Goal: Task Accomplishment & Management: Complete application form

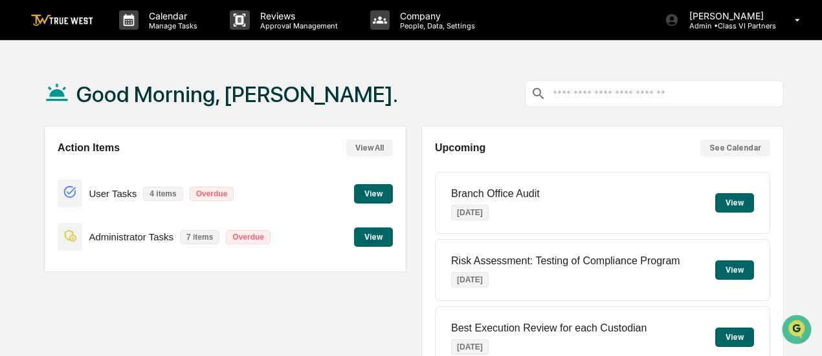
click at [367, 240] on button "View" at bounding box center [373, 237] width 39 height 19
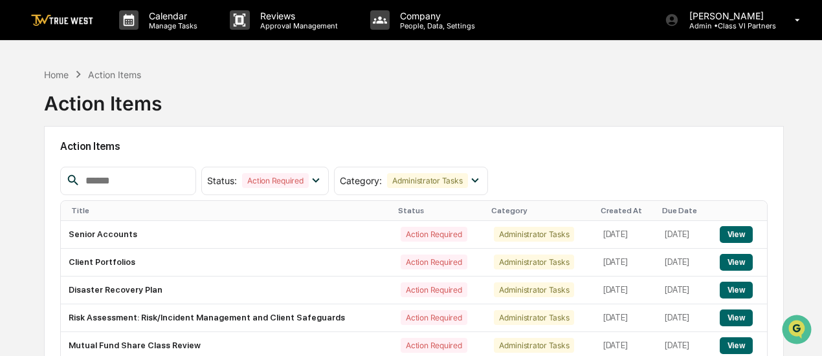
scroll to position [116, 0]
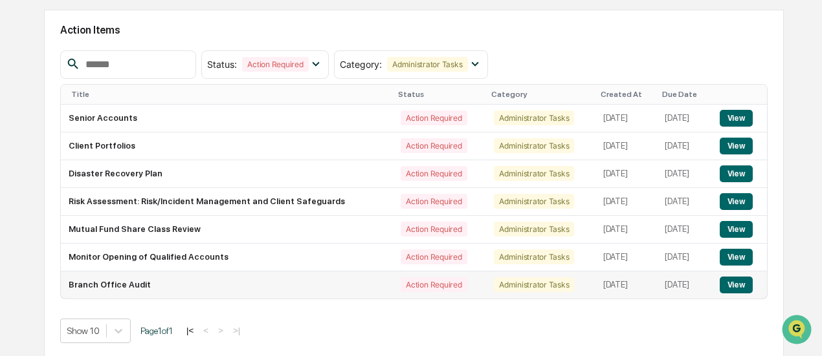
click at [736, 282] on button "View" at bounding box center [735, 285] width 33 height 17
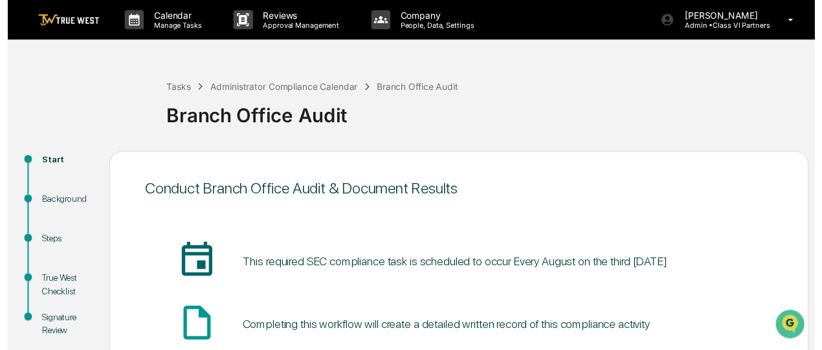
scroll to position [164, 0]
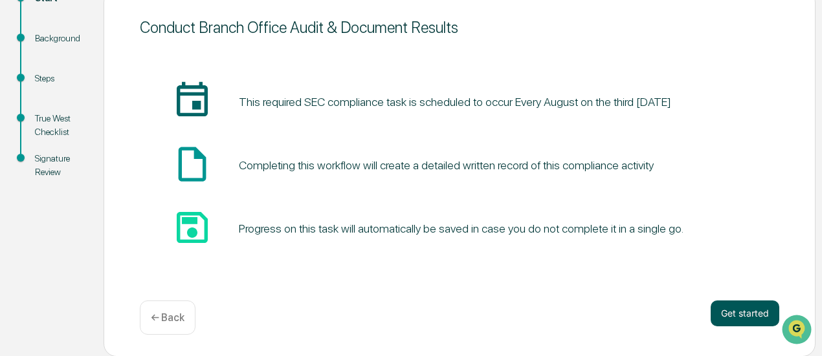
click at [750, 311] on button "Get started" at bounding box center [744, 314] width 69 height 26
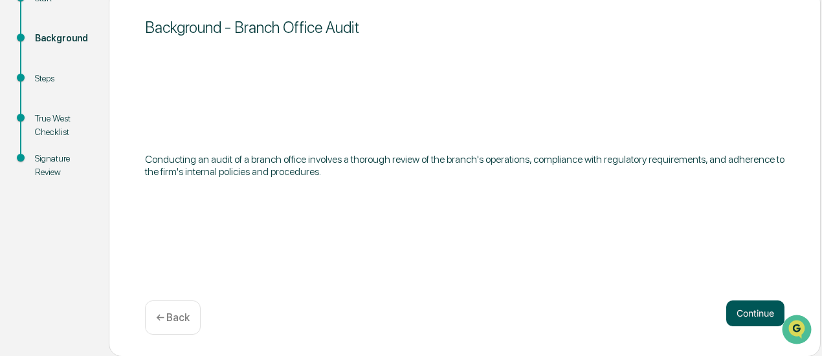
click at [735, 310] on button "Continue" at bounding box center [755, 314] width 58 height 26
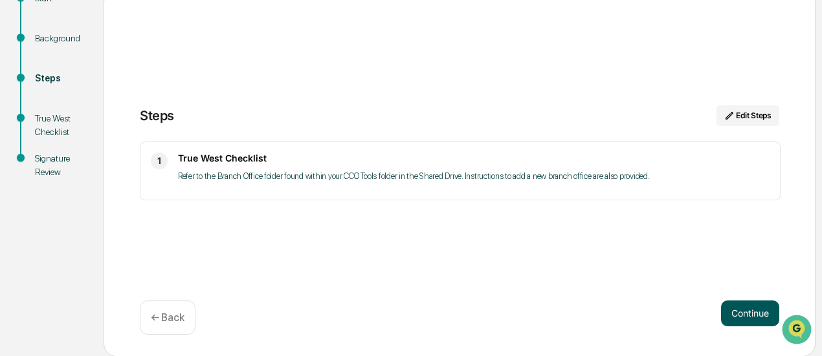
click at [735, 310] on button "Continue" at bounding box center [750, 314] width 58 height 26
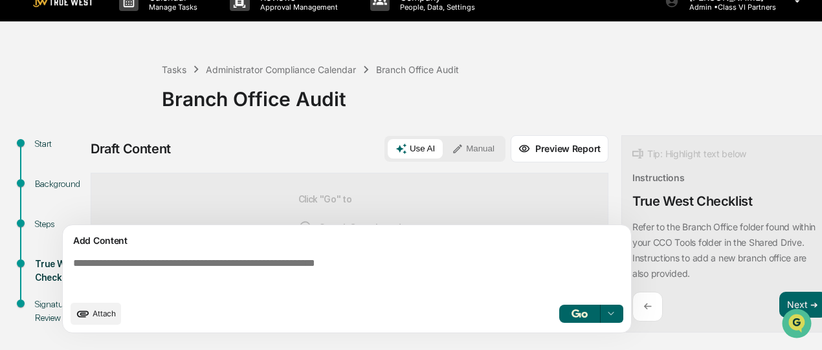
scroll to position [19, 0]
click at [475, 150] on button "Manual" at bounding box center [473, 148] width 58 height 19
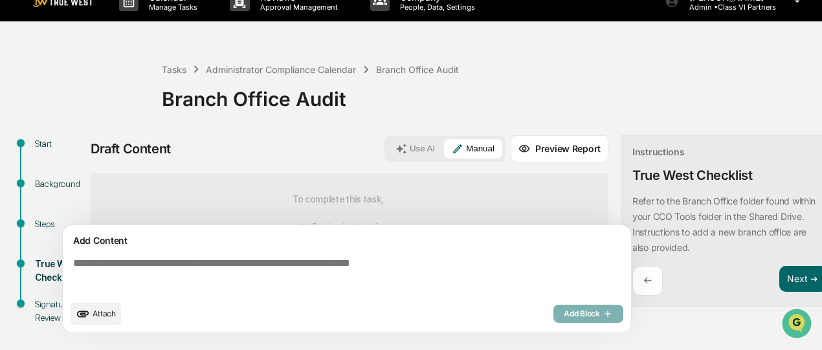
click at [413, 243] on div "Add Content" at bounding box center [347, 241] width 553 height 16
click at [384, 283] on textarea at bounding box center [349, 275] width 563 height 47
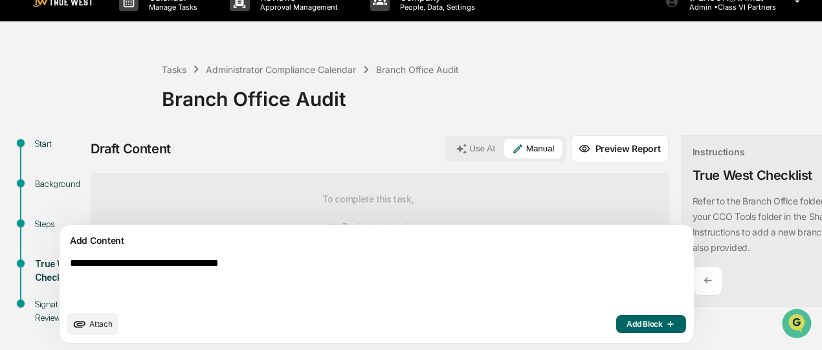
type textarea "**********"
click at [616, 333] on button "Add Block" at bounding box center [651, 324] width 70 height 18
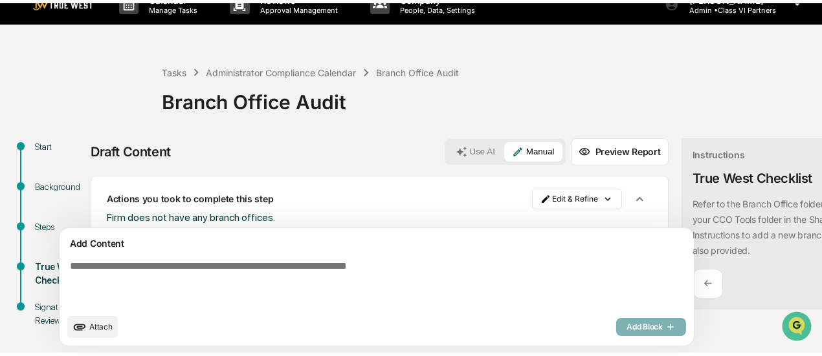
scroll to position [26, 0]
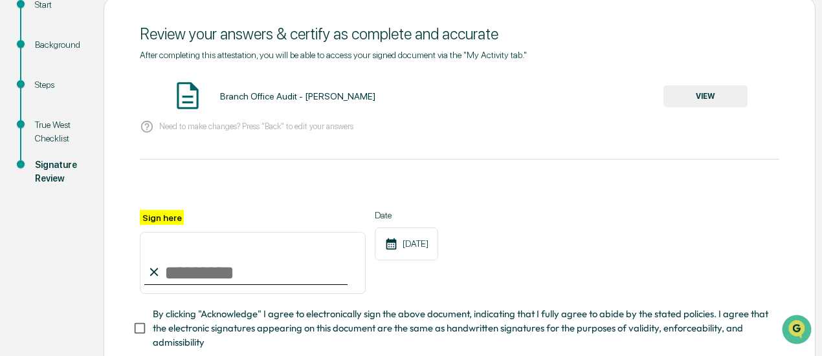
scroll to position [158, 0]
click at [719, 96] on button "VIEW" at bounding box center [705, 96] width 84 height 22
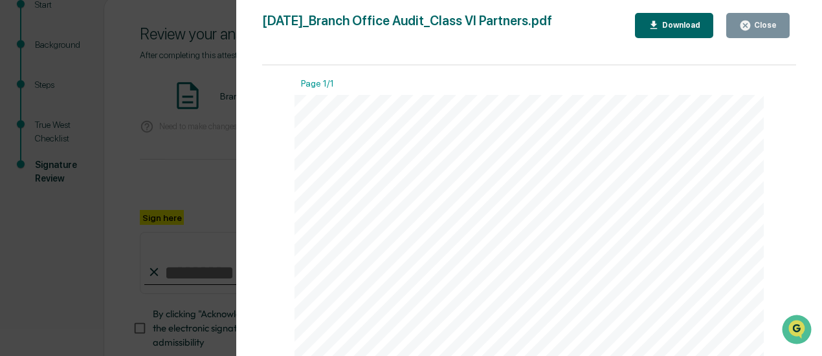
click at [755, 32] on button "Close" at bounding box center [757, 25] width 63 height 25
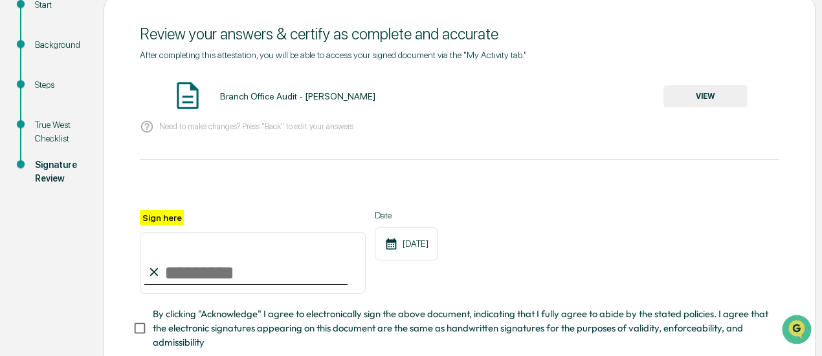
click at [182, 266] on input "Sign here" at bounding box center [253, 263] width 226 height 62
type input "**********"
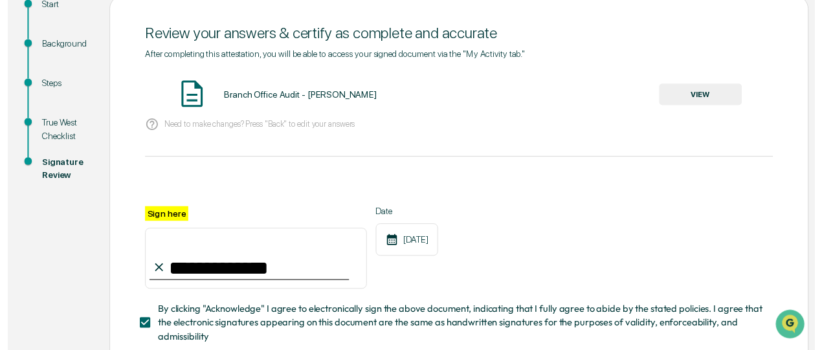
scroll to position [245, 0]
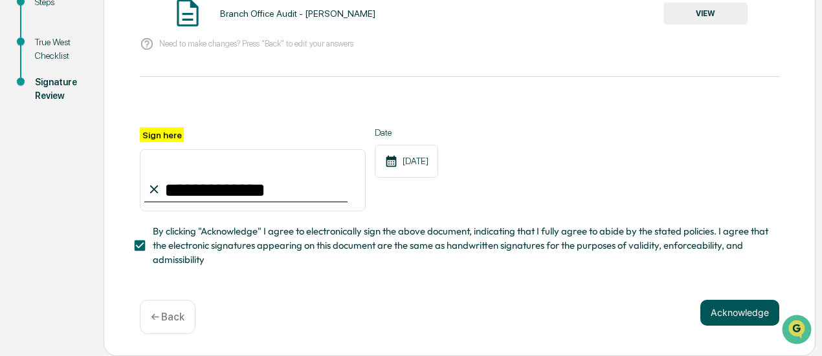
click at [750, 311] on button "Acknowledge" at bounding box center [739, 313] width 79 height 26
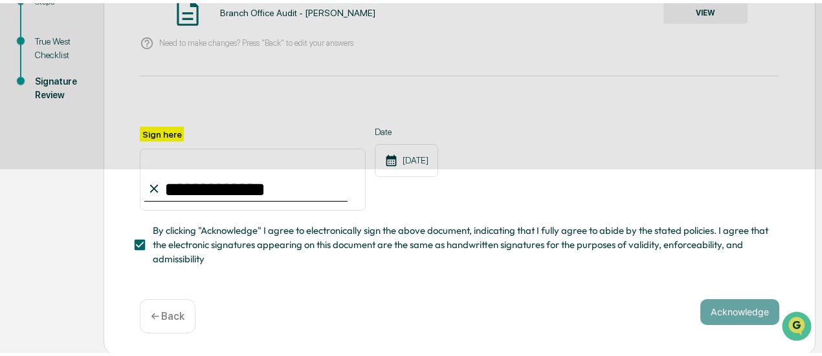
scroll to position [164, 0]
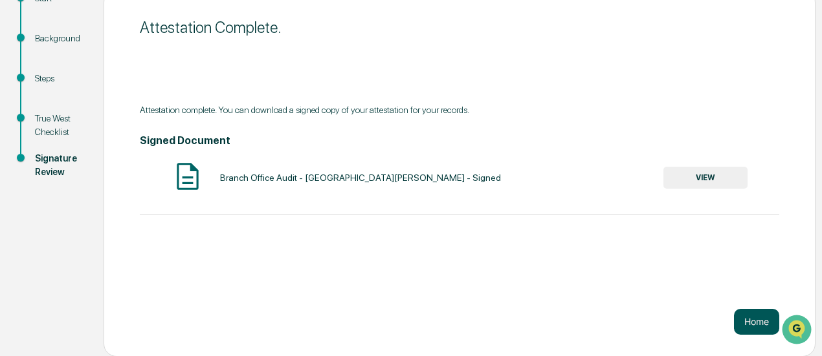
click at [756, 313] on button "Home" at bounding box center [756, 322] width 45 height 26
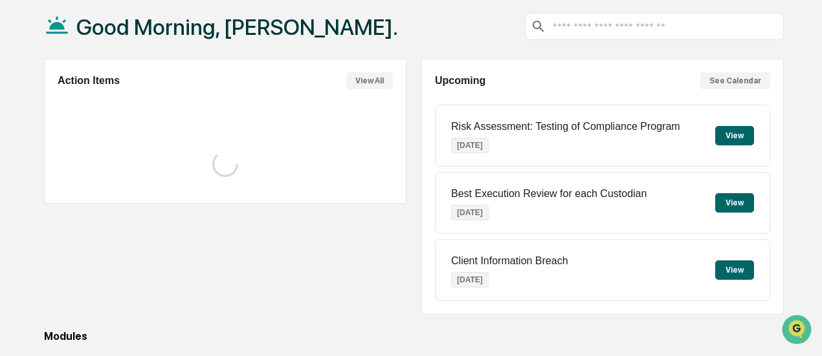
scroll to position [164, 0]
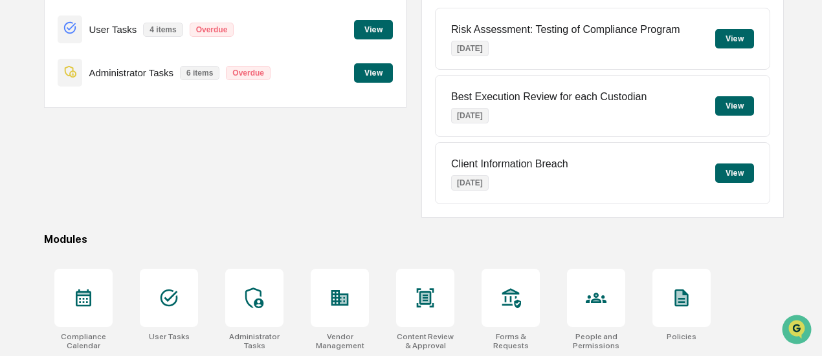
click at [367, 75] on button "View" at bounding box center [373, 72] width 39 height 19
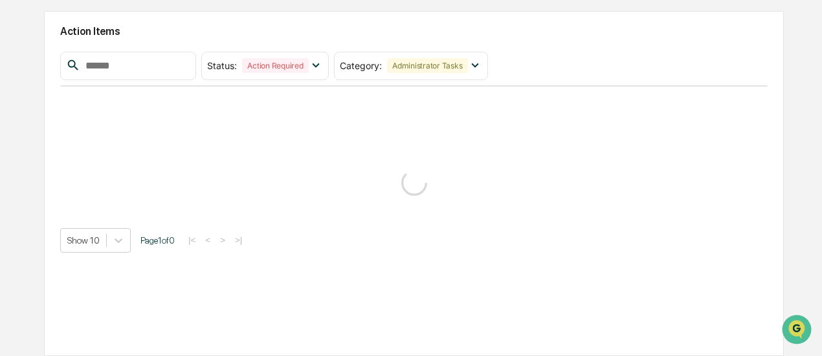
scroll to position [114, 0]
